Goal: Navigation & Orientation: Find specific page/section

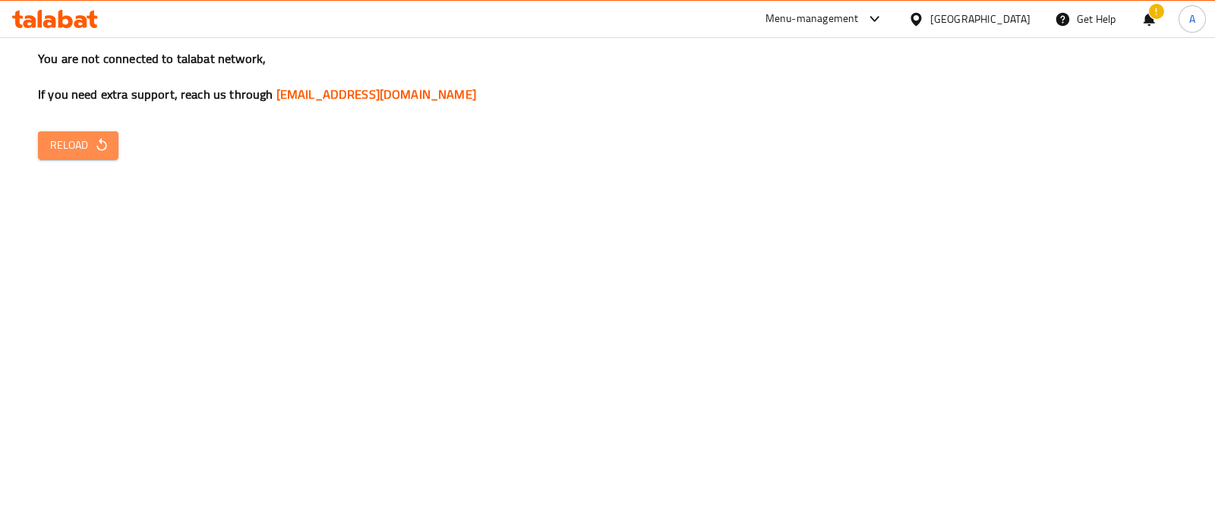
click at [94, 142] on icon "button" at bounding box center [101, 144] width 15 height 15
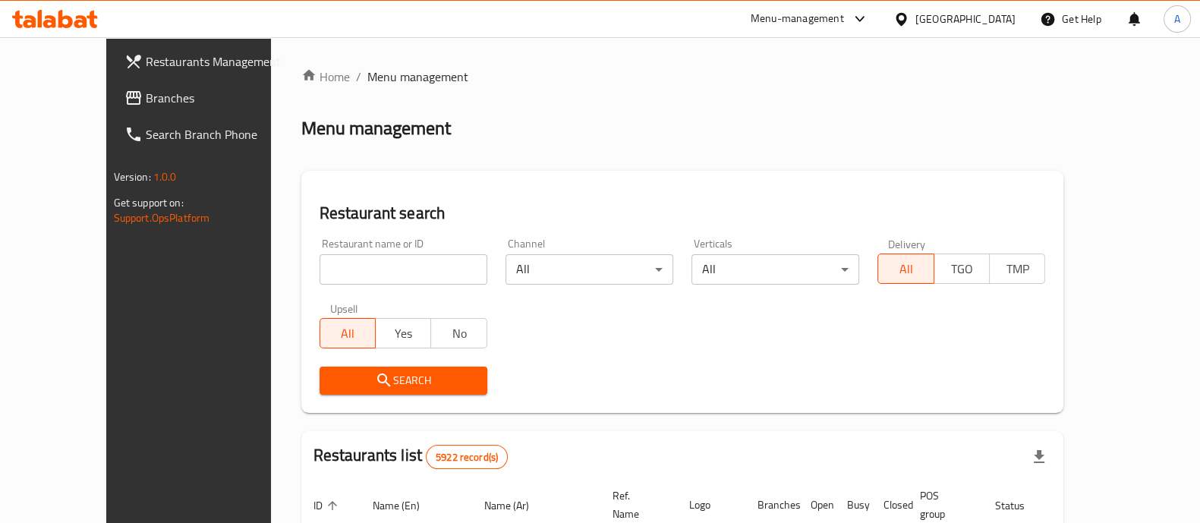
click at [844, 16] on div "Menu-management" at bounding box center [797, 19] width 93 height 18
click at [909, 24] on icon at bounding box center [901, 19] width 16 height 16
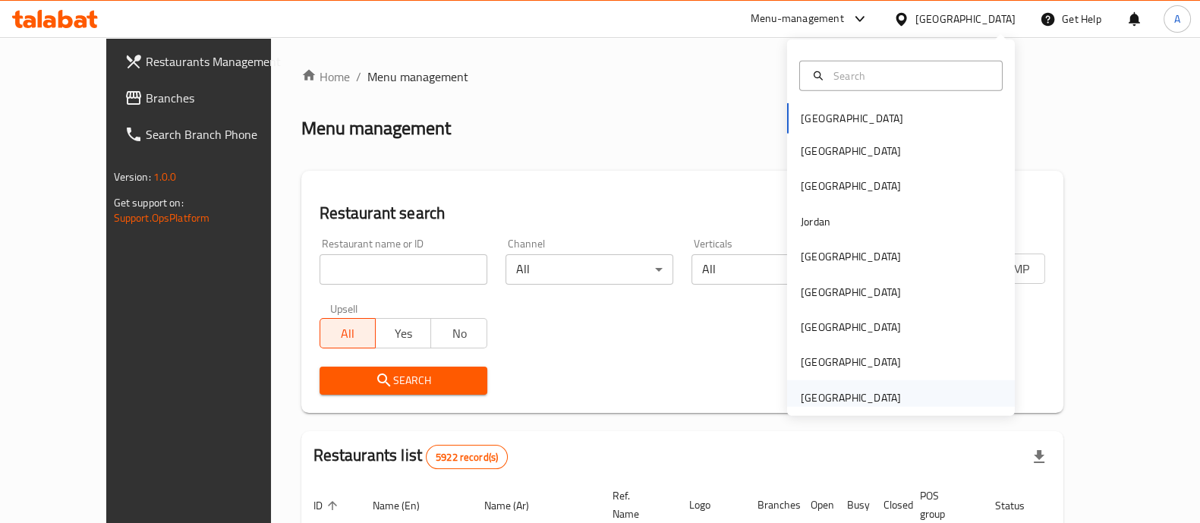
click at [874, 394] on div "United Arab Emirates" at bounding box center [851, 397] width 100 height 17
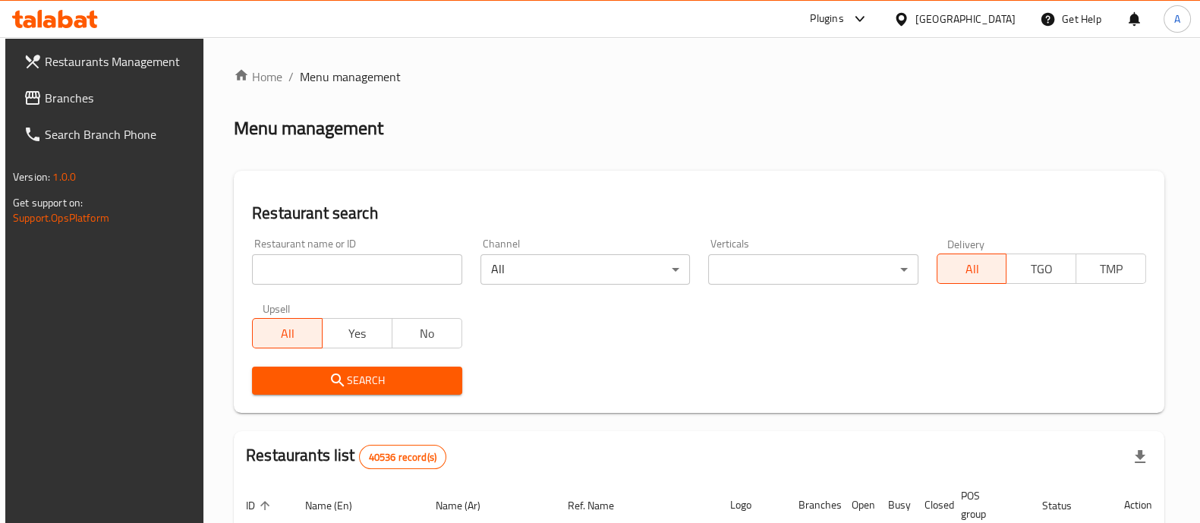
click at [846, 15] on div at bounding box center [856, 19] width 25 height 18
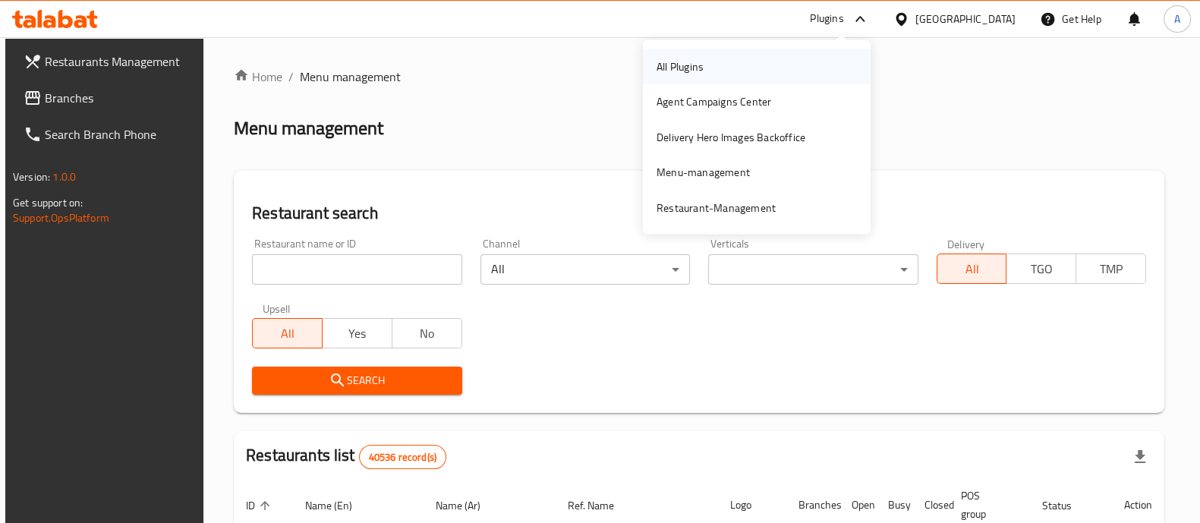
click at [820, 58] on div "All Plugins" at bounding box center [757, 66] width 228 height 35
